Goal: Information Seeking & Learning: Learn about a topic

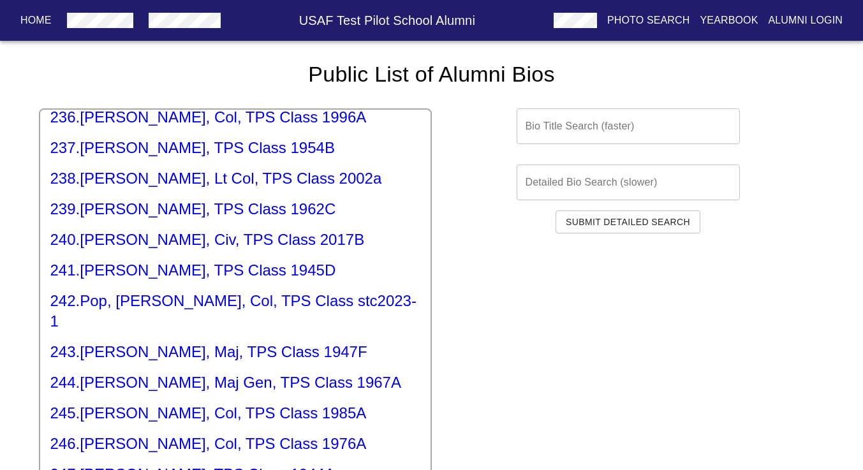
scroll to position [7245, 0]
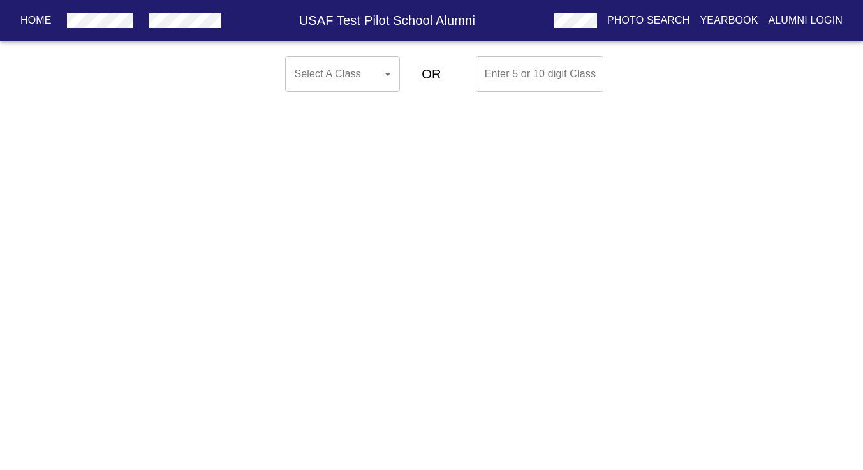
click at [386, 75] on body "Home USAF Test Pilot School Alumni Photo Search Yearbook Alumni Login Select A …" at bounding box center [431, 74] width 863 height 46
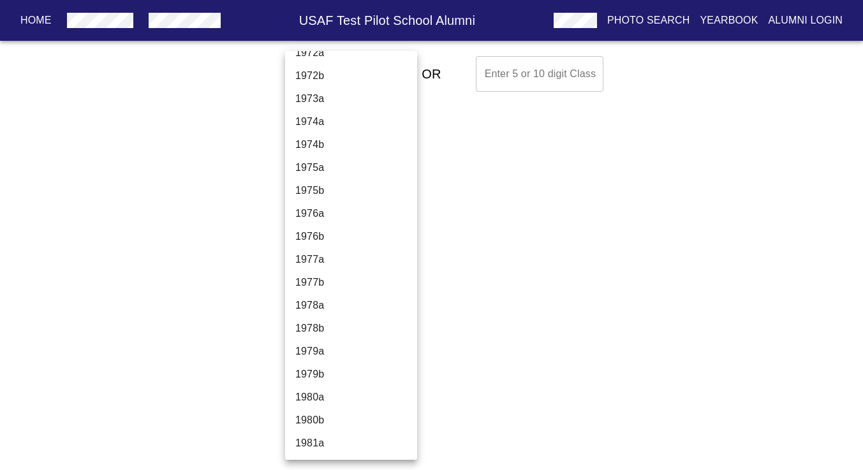
scroll to position [2107, 0]
click at [309, 390] on li "1980a" at bounding box center [351, 394] width 132 height 23
type input "1980a"
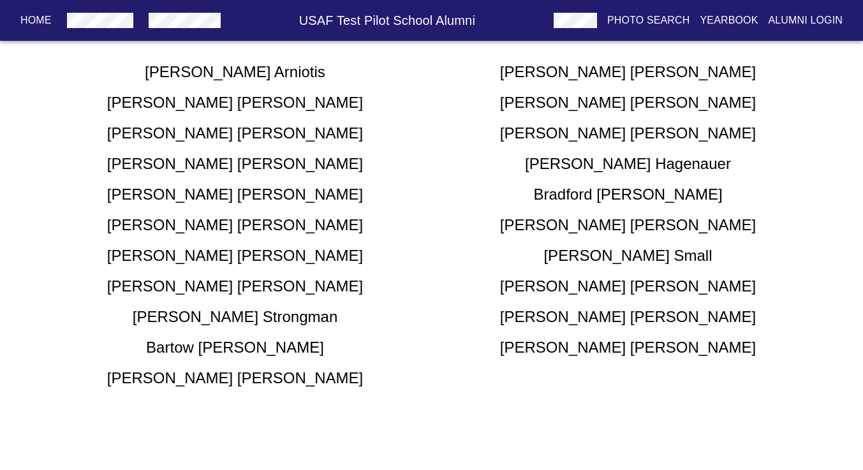
scroll to position [152, 0]
click at [735, 20] on p "Yearbook" at bounding box center [729, 20] width 58 height 15
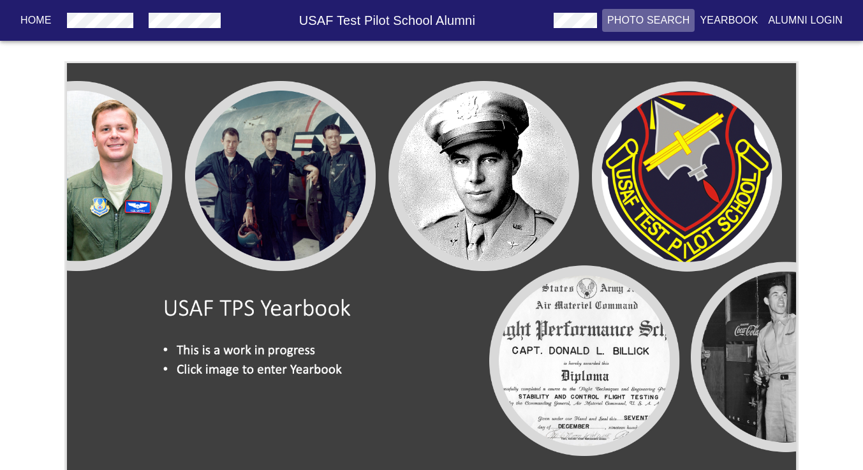
click at [642, 18] on p "Photo Search" at bounding box center [648, 20] width 83 height 15
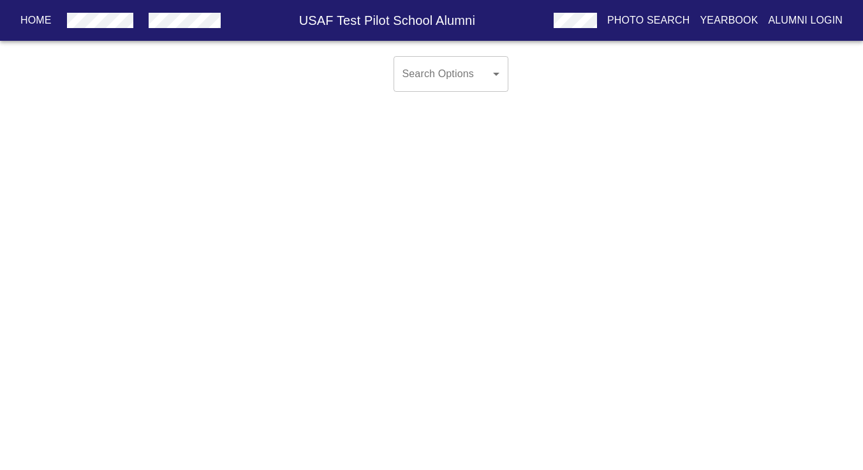
click at [490, 71] on body "Home USAF Test Pilot School Alumni Photo Search Yearbook Alumni Login Search Op…" at bounding box center [431, 84] width 863 height 66
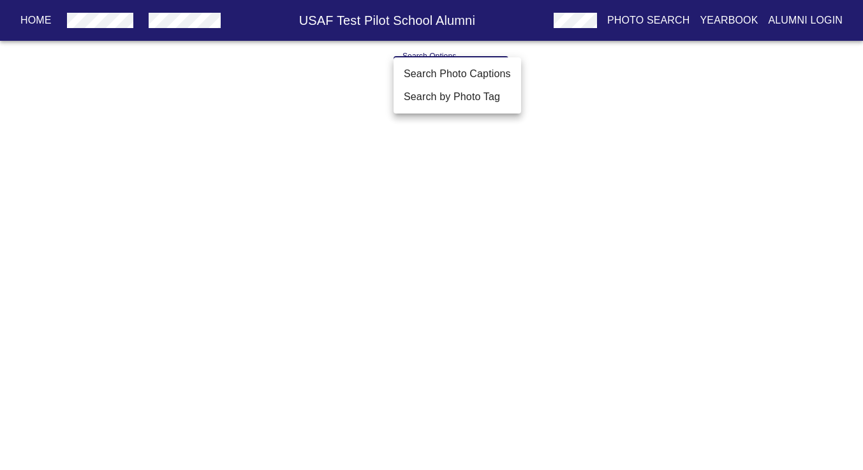
click at [344, 149] on div at bounding box center [431, 235] width 863 height 470
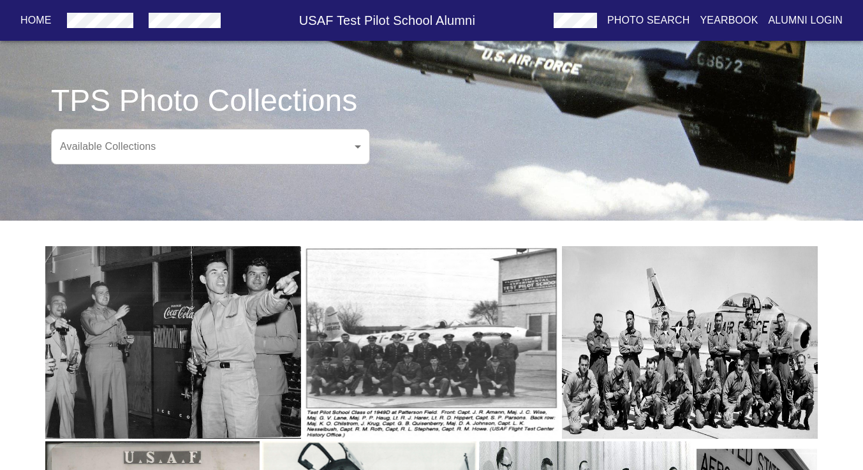
scroll to position [57, 0]
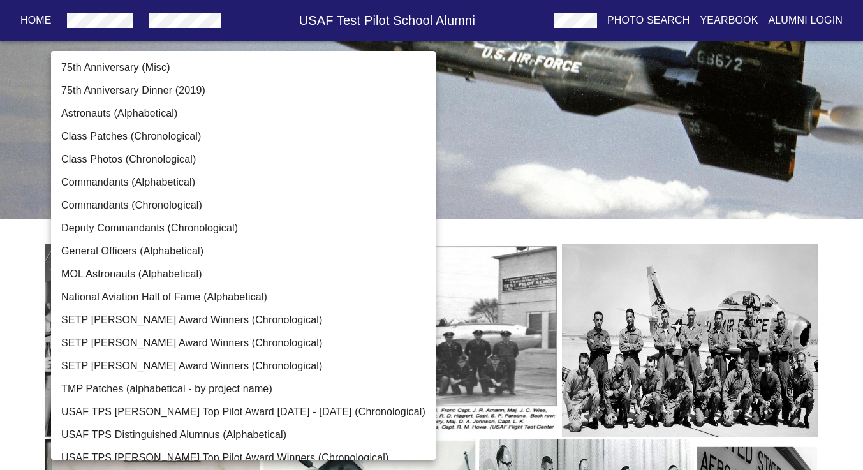
click at [357, 142] on body "Home USAF Test Pilot School Alumni Photo Search Yearbook Alumni Login TPS Photo…" at bounding box center [431, 382] width 863 height 837
click at [167, 137] on li "Class Patches (Chronological)" at bounding box center [243, 136] width 385 height 23
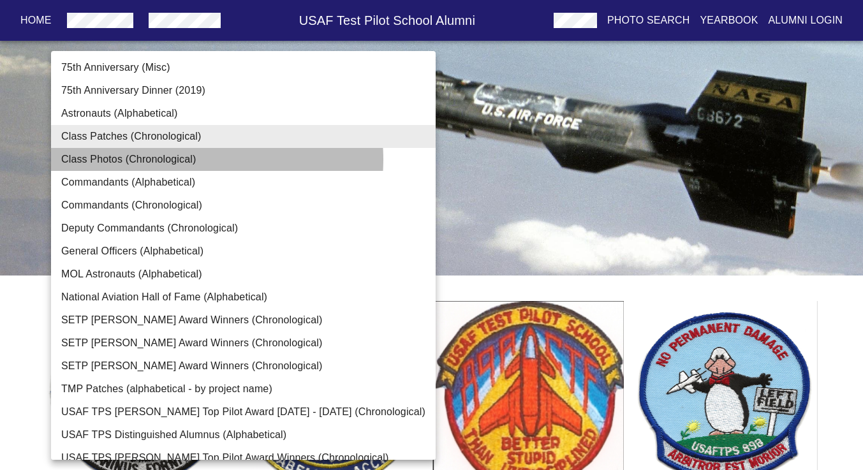
click at [187, 159] on li "Class Photos (Chronological)" at bounding box center [243, 159] width 385 height 23
type input "Class Photos (Chronological)"
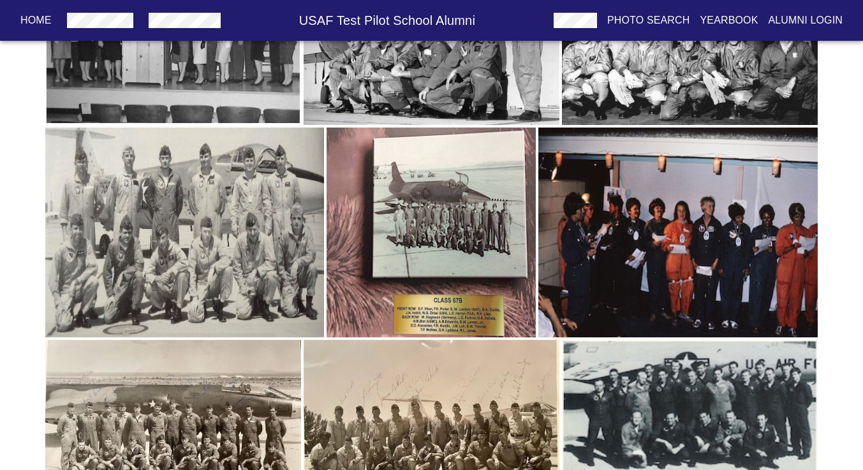
scroll to position [728, 0]
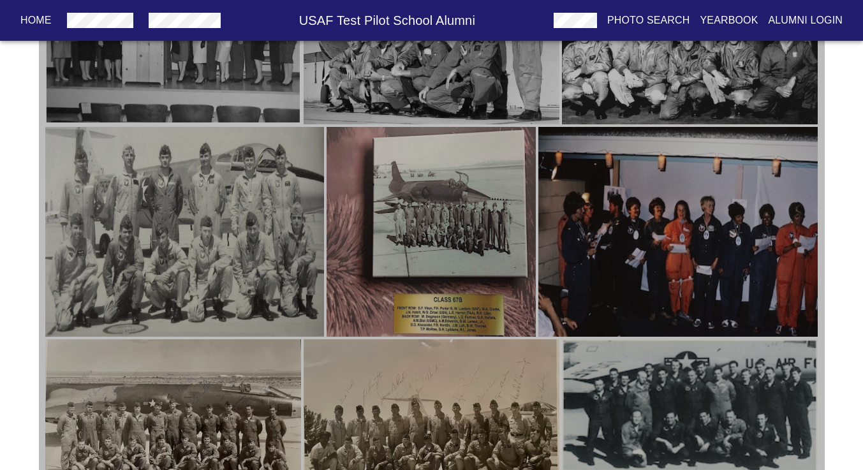
click at [192, 202] on img "button" at bounding box center [184, 232] width 279 height 210
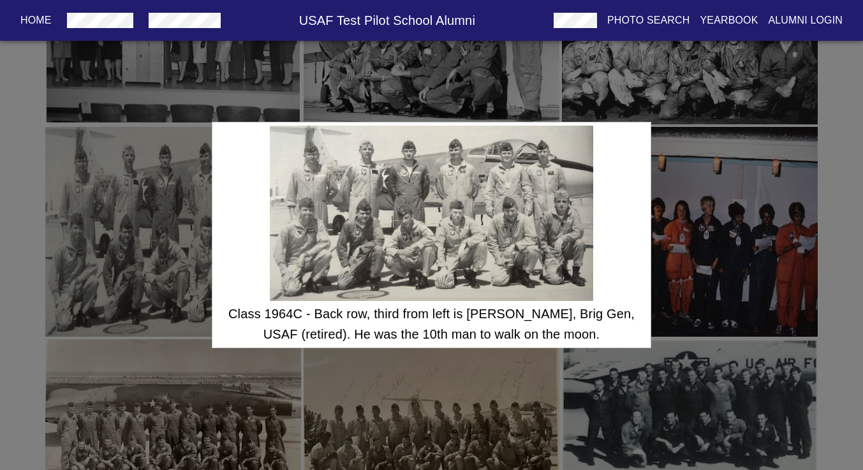
click at [710, 212] on div "Class 1964C - Back row, third from left is [PERSON_NAME], Brig Gen, USAF (retir…" at bounding box center [431, 235] width 863 height 470
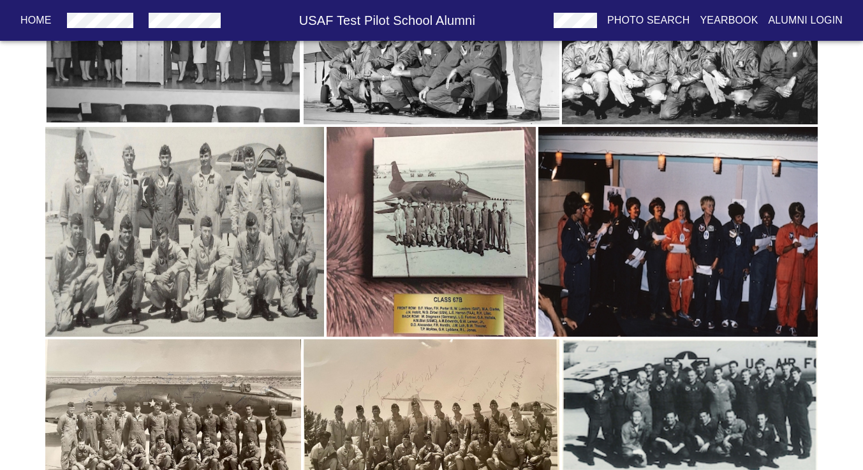
click at [710, 212] on img "button" at bounding box center [677, 232] width 279 height 210
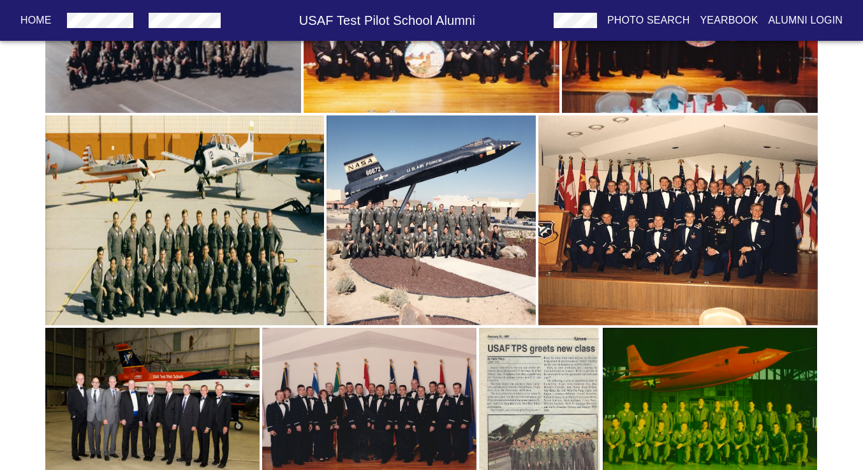
scroll to position [1748, 0]
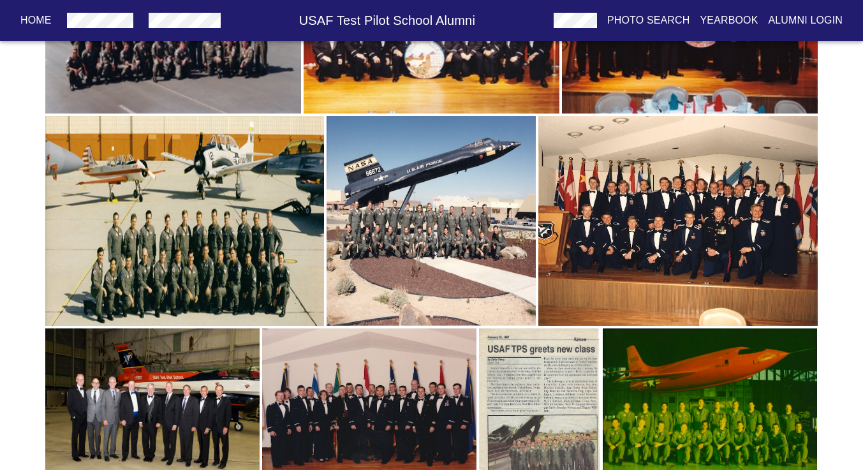
click at [702, 211] on img "button" at bounding box center [677, 221] width 279 height 210
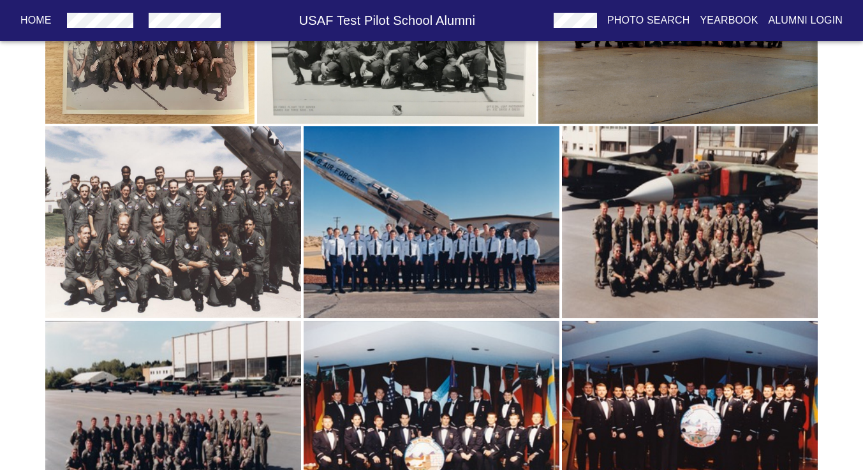
scroll to position [1347, 0]
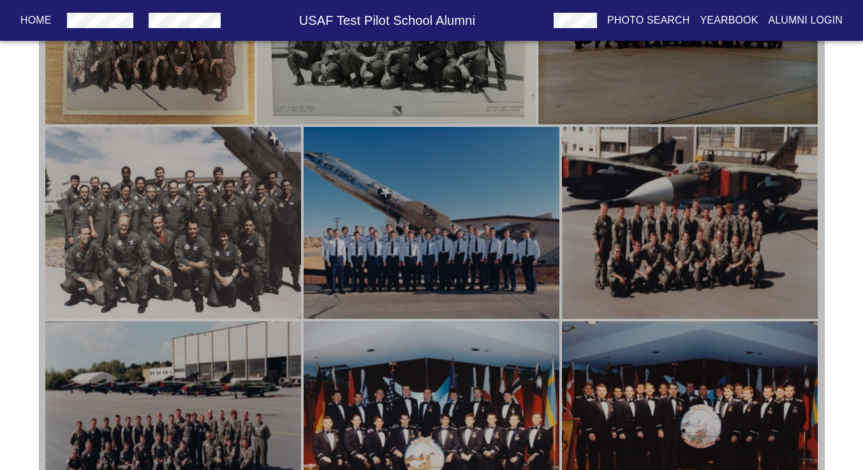
click at [207, 199] on img "button" at bounding box center [173, 223] width 256 height 193
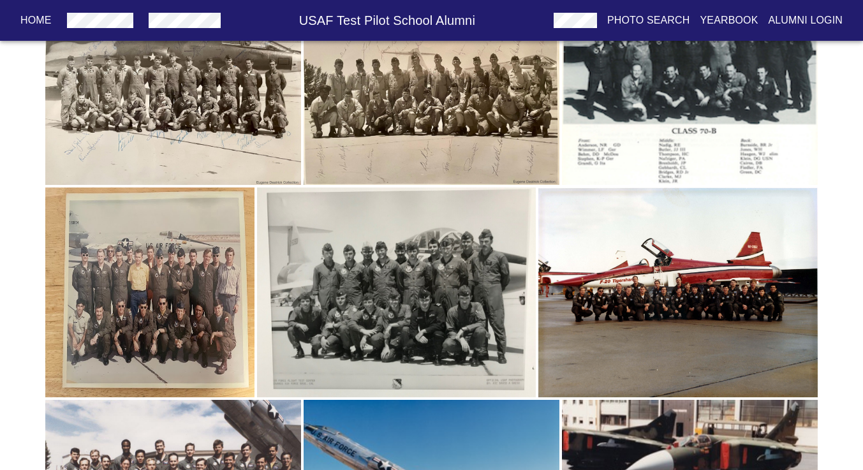
scroll to position [1086, 0]
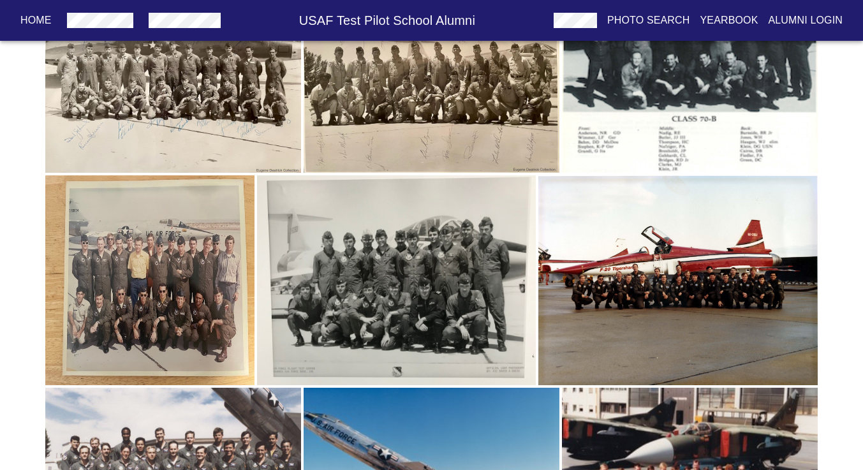
click at [175, 282] on img "button" at bounding box center [150, 280] width 210 height 210
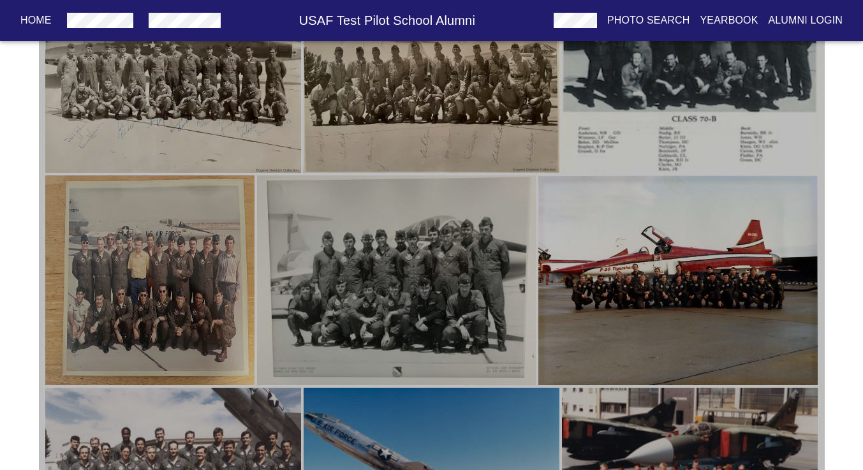
click at [361, 283] on img "button" at bounding box center [396, 280] width 279 height 210
click at [700, 285] on img "button" at bounding box center [677, 280] width 279 height 210
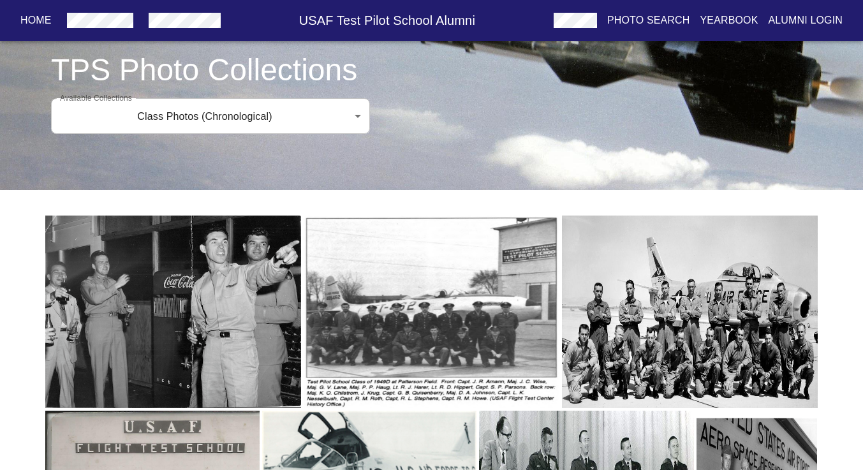
scroll to position [83, 0]
